Goal: Task Accomplishment & Management: Manage account settings

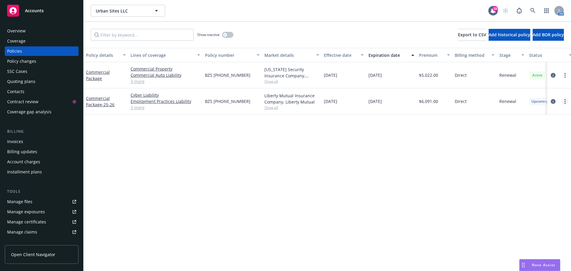
click at [564, 101] on link "more" at bounding box center [565, 101] width 7 height 7
click at [534, 183] on link "Copy logging email" at bounding box center [533, 185] width 70 height 12
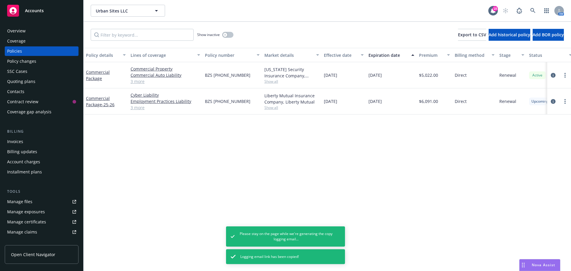
click at [32, 144] on div "Invoices" at bounding box center [41, 142] width 69 height 10
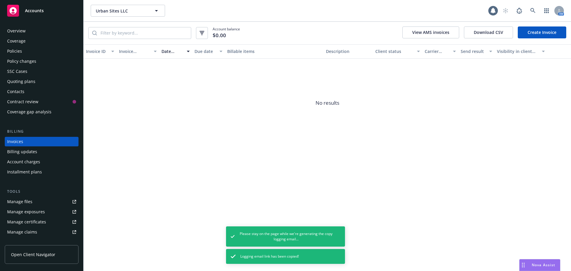
click at [42, 28] on div "Overview" at bounding box center [41, 31] width 69 height 10
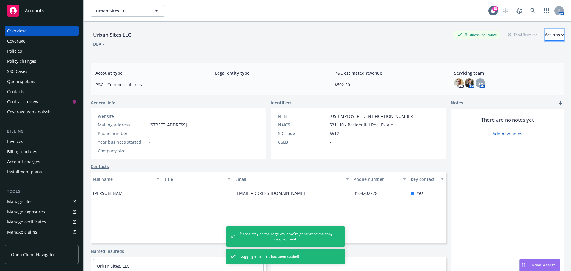
click at [545, 33] on div "Actions" at bounding box center [554, 34] width 19 height 11
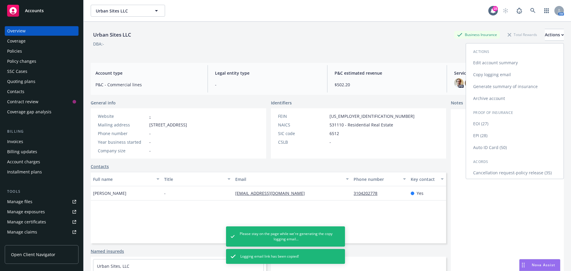
click at [505, 174] on link "Cancellation request-policy release (35)" at bounding box center [515, 173] width 98 height 12
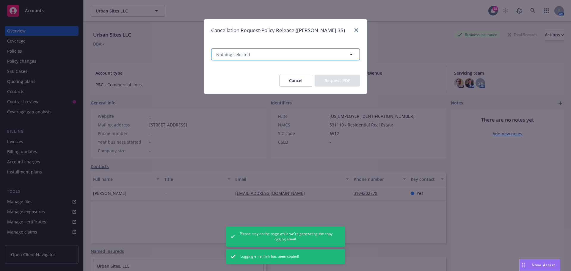
click at [330, 54] on button "Nothing selected" at bounding box center [285, 54] width 149 height 12
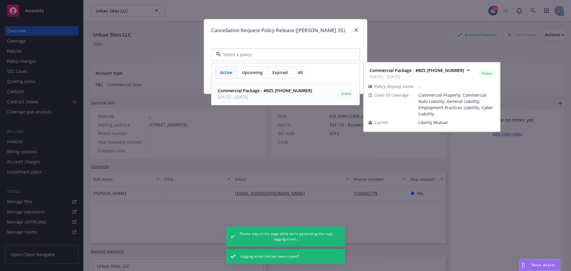
click at [247, 79] on div "Active Upcoming Expired All" at bounding box center [285, 72] width 148 height 19
click at [253, 74] on span "Upcoming" at bounding box center [252, 72] width 21 height 6
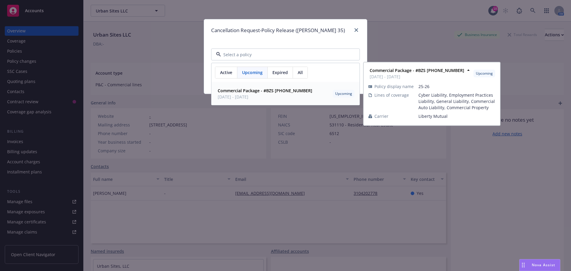
click at [277, 92] on strong "Commercial Package - #BZS [PHONE_NUMBER]" at bounding box center [265, 91] width 95 height 6
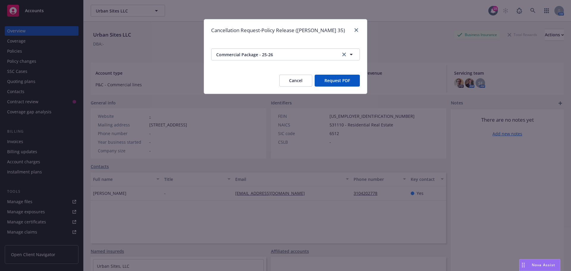
click at [349, 75] on button "Request PDF" at bounding box center [337, 81] width 45 height 12
click at [294, 81] on button "Cancel" at bounding box center [295, 81] width 33 height 12
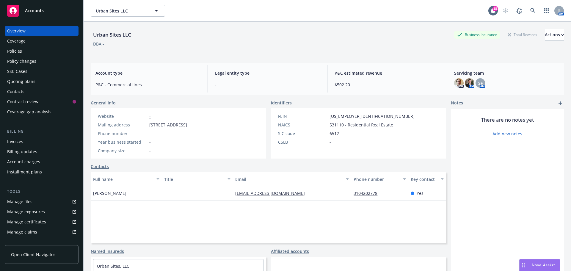
click at [46, 32] on div "Overview" at bounding box center [41, 31] width 69 height 10
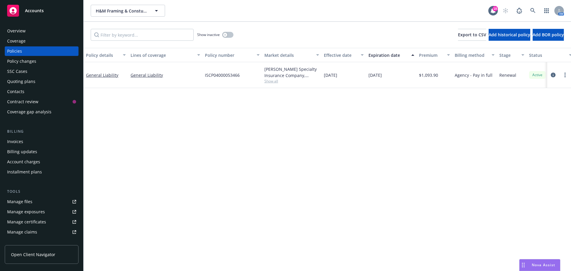
click at [34, 25] on div "Overview Coverage Policies Policy changes SSC Cases Quoting plans Contacts Cont…" at bounding box center [41, 145] width 83 height 252
click at [35, 27] on div "Overview" at bounding box center [41, 31] width 69 height 10
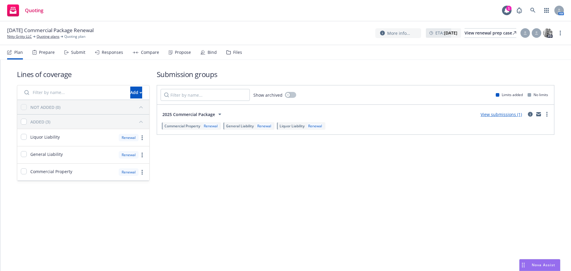
click at [208, 53] on div "Bind" at bounding box center [212, 52] width 9 height 5
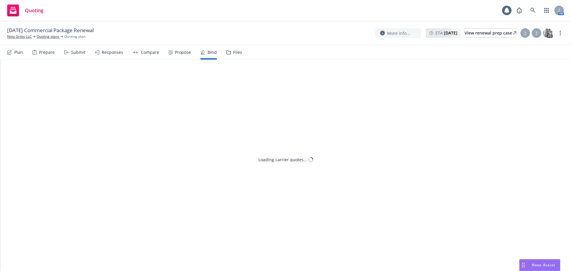
click at [183, 51] on div "Propose" at bounding box center [183, 52] width 16 height 5
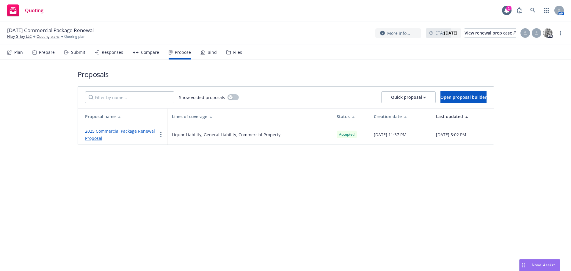
click at [208, 51] on div "Bind" at bounding box center [212, 52] width 9 height 5
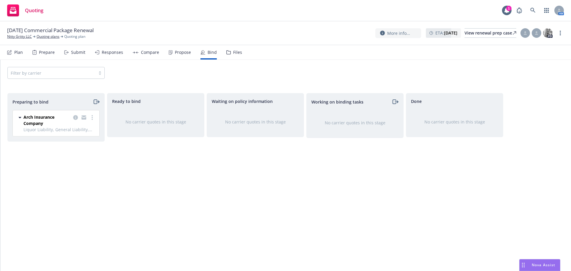
click at [95, 113] on div "Arch Insurance Company Liquor Liability, General Liability, Commercial Property…" at bounding box center [56, 123] width 87 height 26
click at [94, 115] on div at bounding box center [84, 120] width 24 height 12
click at [93, 118] on link "more" at bounding box center [92, 117] width 7 height 7
click at [80, 141] on span "Log bind order" at bounding box center [59, 142] width 44 height 6
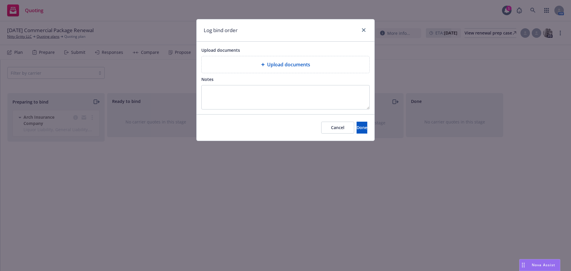
click at [290, 59] on div "Upload documents" at bounding box center [286, 64] width 168 height 17
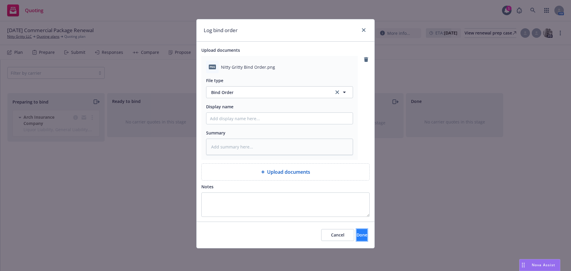
click at [357, 234] on span "Done" at bounding box center [362, 235] width 11 height 6
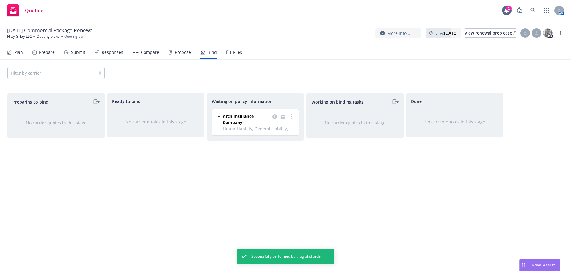
click at [169, 53] on icon at bounding box center [171, 52] width 4 height 4
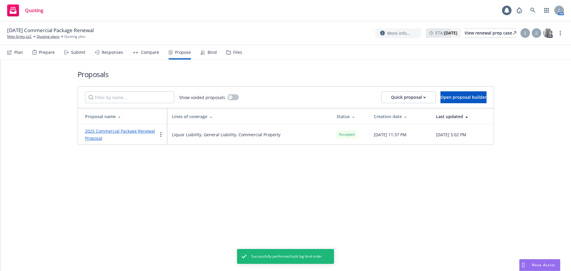
click at [104, 128] on link "2025 Commercial Package Renewal Proposal" at bounding box center [120, 134] width 70 height 13
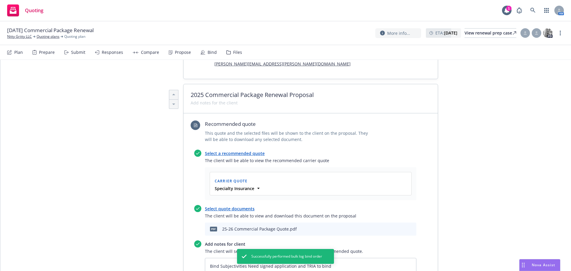
scroll to position [218, 0]
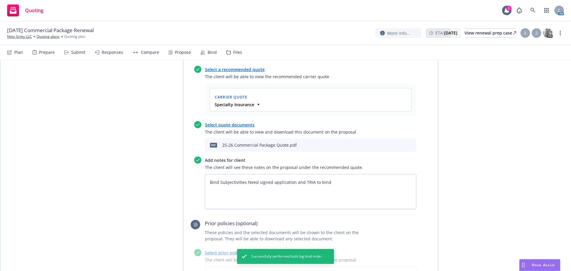
click at [391, 144] on icon "download file" at bounding box center [391, 144] width 5 height 5
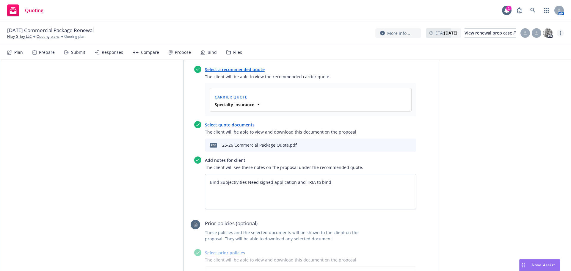
click at [563, 32] on link "more" at bounding box center [560, 32] width 7 height 7
drag, startPoint x: 537, startPoint y: 43, endPoint x: 486, endPoint y: 37, distance: 51.5
click at [537, 43] on link "Copy logging email" at bounding box center [530, 45] width 66 height 12
type textarea "x"
click at [19, 35] on link "Nitty Gritty LLC" at bounding box center [19, 36] width 25 height 5
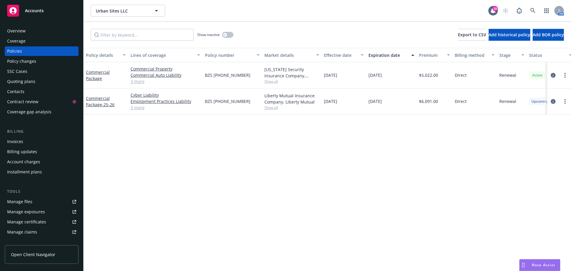
drag, startPoint x: 204, startPoint y: 99, endPoint x: 248, endPoint y: 104, distance: 44.9
click at [248, 104] on div "BZS [PHONE_NUMBER]" at bounding box center [232, 101] width 59 height 26
copy span "BZS [PHONE_NUMBER]"
click at [563, 98] on link "more" at bounding box center [565, 101] width 7 height 7
click at [541, 181] on link "Copy logging email" at bounding box center [533, 185] width 70 height 12
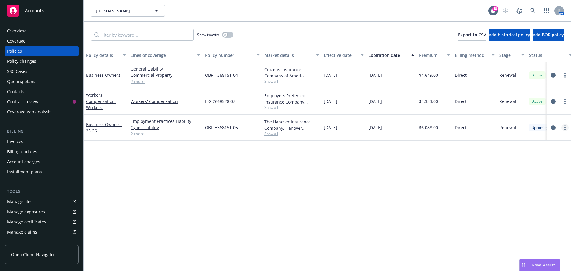
click at [564, 127] on link "more" at bounding box center [565, 127] width 7 height 7
click at [538, 167] on link "End policy" at bounding box center [533, 164] width 70 height 12
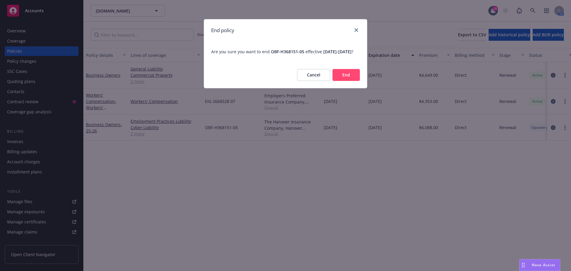
click at [343, 78] on button "End" at bounding box center [346, 75] width 27 height 12
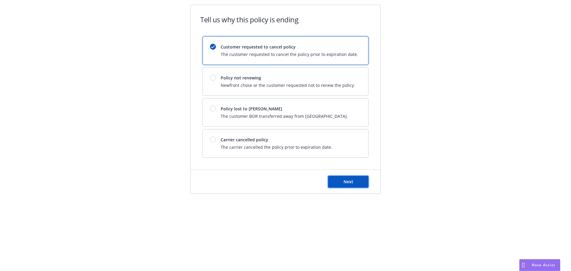
click at [341, 180] on button "Next" at bounding box center [348, 182] width 40 height 12
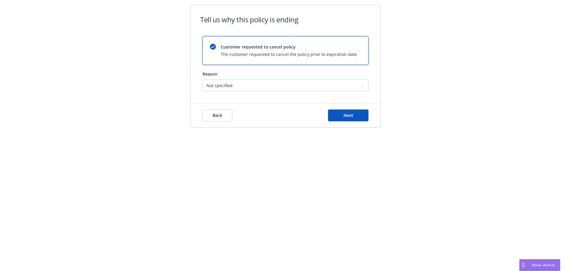
click at [262, 76] on div "Reason" at bounding box center [286, 74] width 166 height 6
drag, startPoint x: 262, startPoint y: 85, endPoint x: 259, endPoint y: 89, distance: 5.3
click at [262, 85] on select "Not specified Service Pricing Buyer change M&A, Bankruptcy, or Out of business …" at bounding box center [286, 85] width 166 height 12
select select "Service"
click at [203, 79] on select "Not specified Service Pricing Buyer change M&A, Bankruptcy, or Out of business …" at bounding box center [286, 85] width 166 height 12
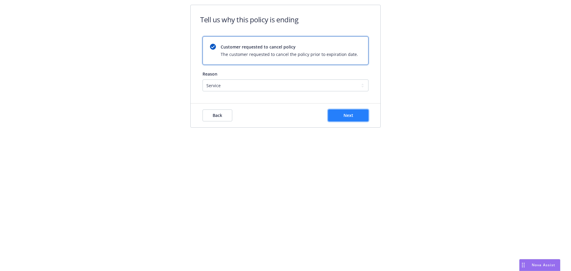
click at [350, 115] on span "Next" at bounding box center [349, 115] width 10 height 6
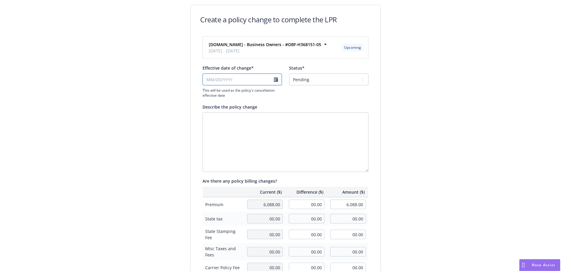
click at [274, 80] on input "Effective date of change*" at bounding box center [242, 79] width 79 height 12
select select "August"
select select "2025"
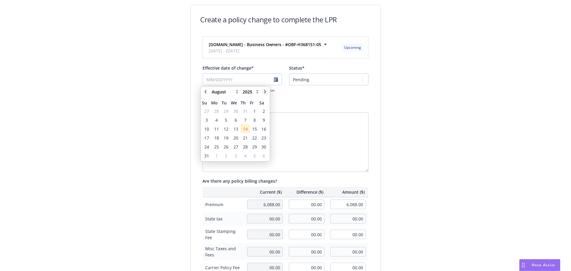
click at [264, 92] on icon "chevronRight" at bounding box center [265, 92] width 4 height 4
select select "September"
click at [263, 110] on span "6" at bounding box center [264, 111] width 2 height 6
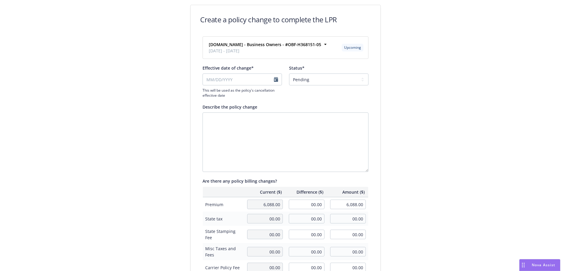
type input "09/06/2025"
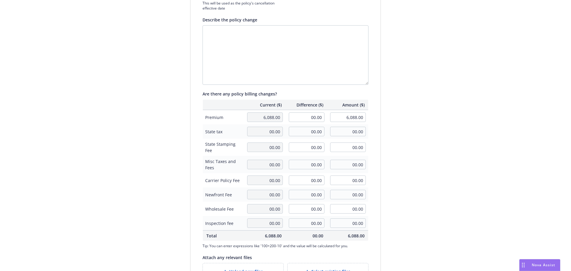
scroll to position [137, 0]
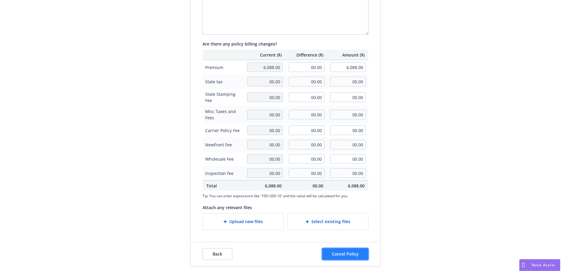
click at [356, 252] on span "Cancel Policy" at bounding box center [345, 254] width 27 height 6
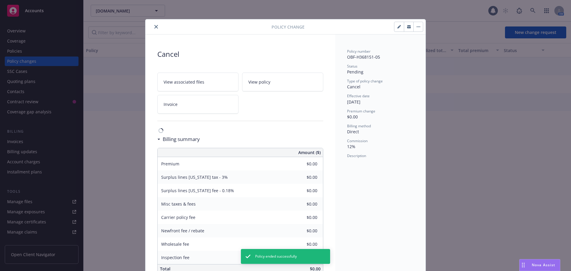
scroll to position [15, 0]
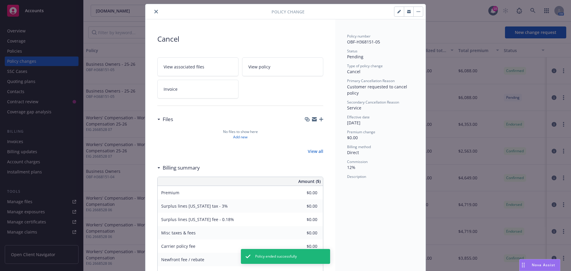
click at [156, 11] on button "close" at bounding box center [156, 11] width 7 height 7
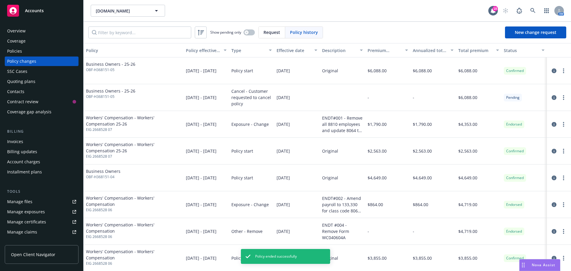
click at [54, 35] on div "Overview" at bounding box center [41, 31] width 69 height 10
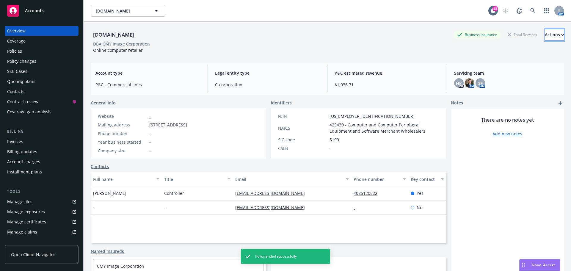
click at [548, 39] on div "Actions" at bounding box center [554, 34] width 19 height 11
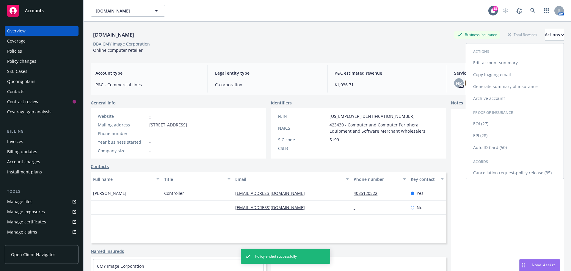
click at [504, 174] on link "Cancellation request-policy release (35)" at bounding box center [515, 173] width 98 height 12
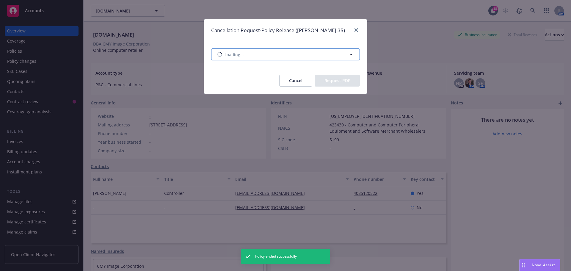
click at [300, 57] on button "Loading..." at bounding box center [285, 54] width 149 height 12
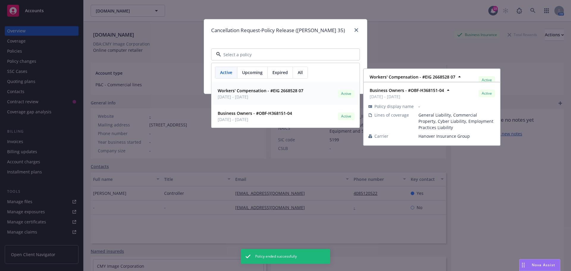
click at [246, 71] on span "Upcoming" at bounding box center [252, 72] width 21 height 6
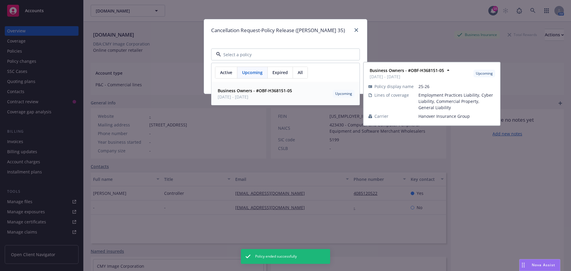
click at [261, 95] on span "09/06/2025 - 09/06/2026" at bounding box center [255, 97] width 74 height 6
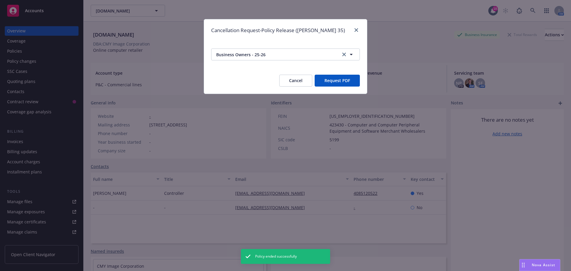
click at [333, 77] on button "Request PDF" at bounding box center [337, 81] width 45 height 12
click at [304, 80] on button "Cancel" at bounding box center [295, 81] width 33 height 12
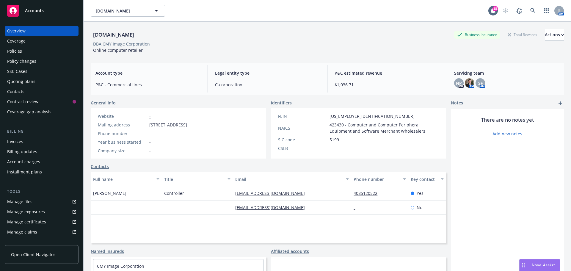
click at [46, 51] on div "Policies" at bounding box center [41, 51] width 69 height 10
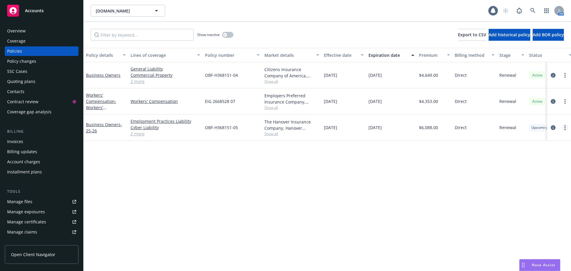
click at [564, 127] on link "more" at bounding box center [565, 127] width 7 height 7
click at [533, 208] on link "Copy logging email" at bounding box center [533, 211] width 70 height 12
